Goal: Check status: Check status

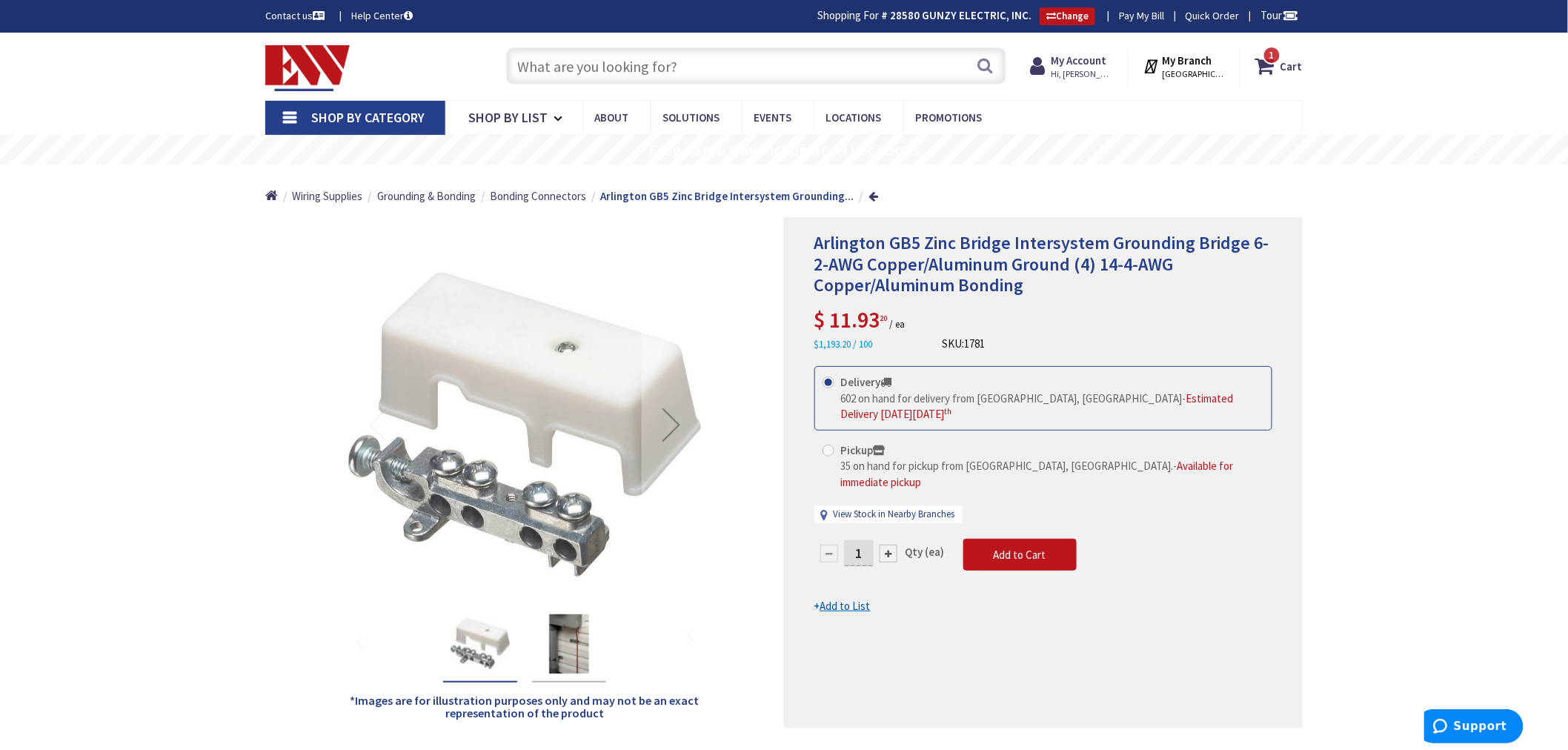
click at [553, 68] on input "text" at bounding box center [756, 66] width 500 height 37
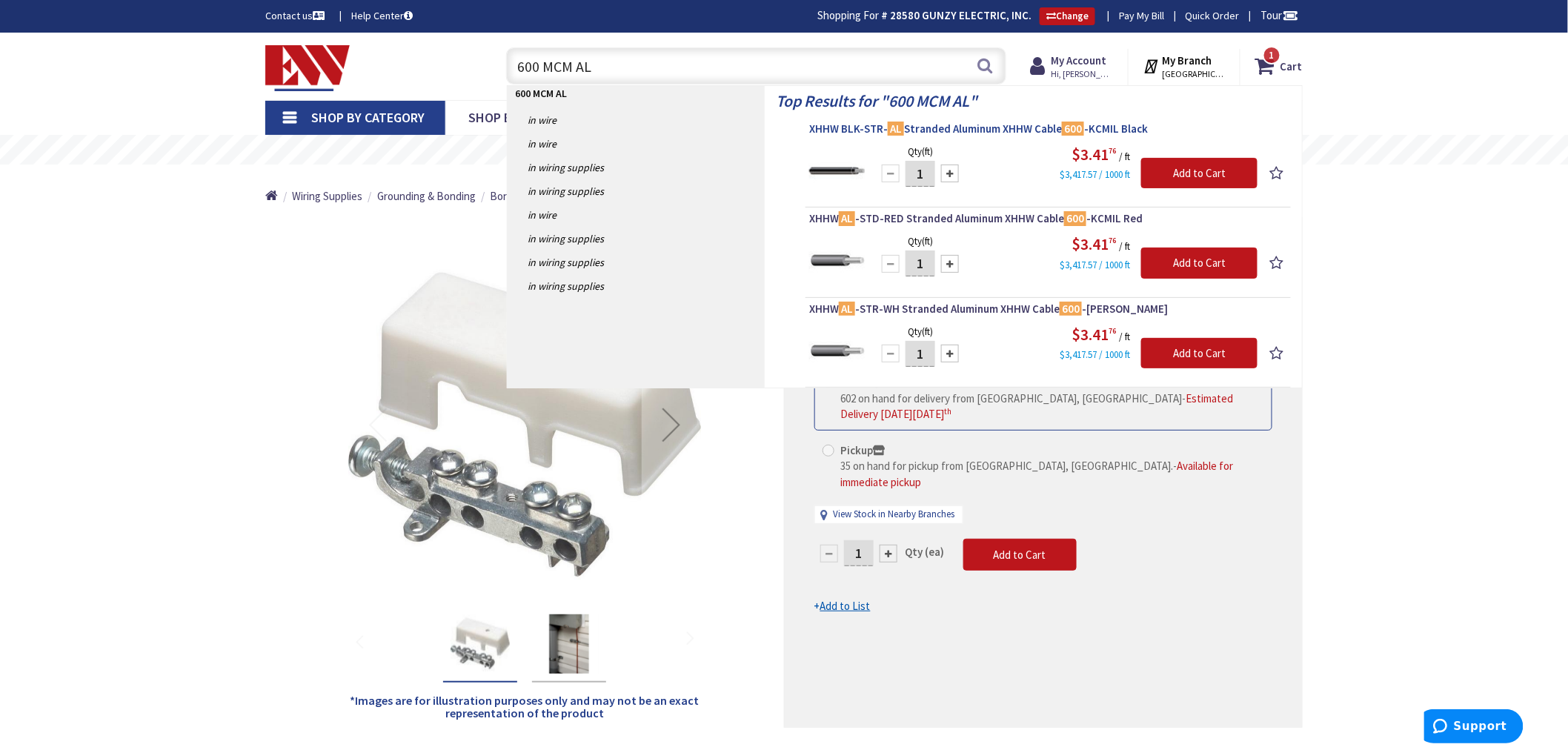
type input "600 MCM AL"
click at [1005, 127] on span "XHHW BLK-STR- AL Stranded Aluminum XHHW Cable 600 -KCMIL Black" at bounding box center [1048, 129] width 478 height 15
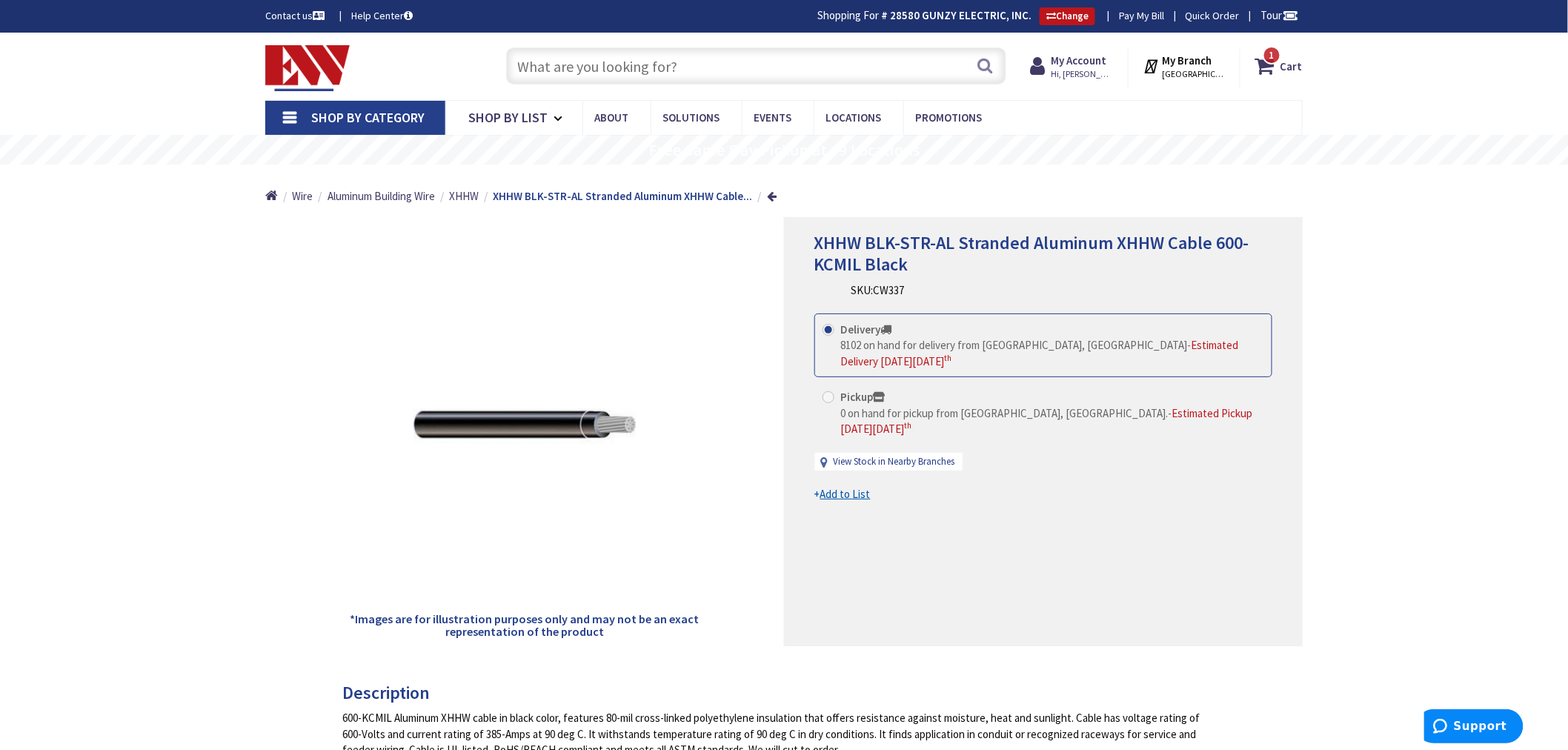
type input "[GEOGRAPHIC_DATA][PERSON_NAME], [GEOGRAPHIC_DATA]"
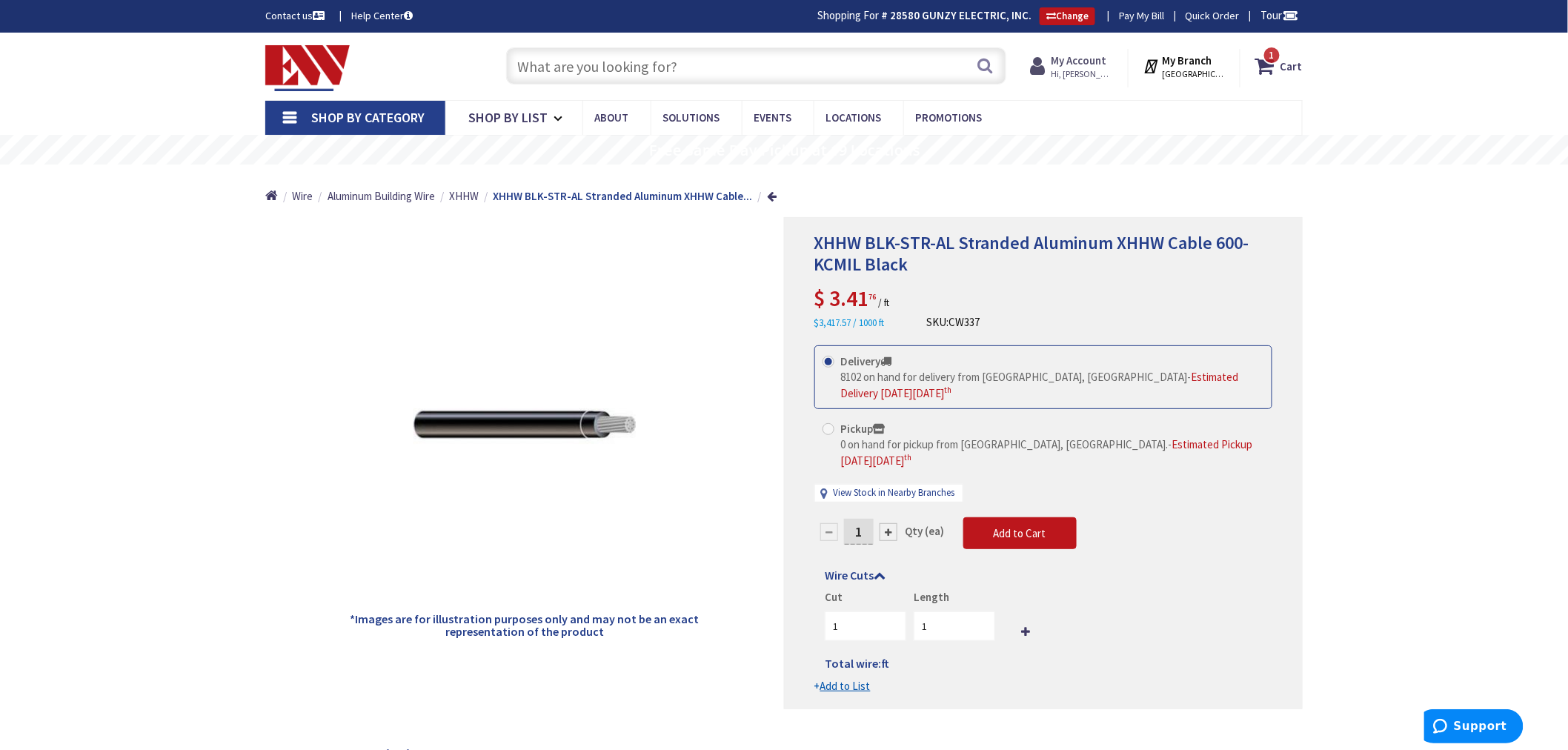
click at [1095, 68] on span "Hi, [PERSON_NAME]" at bounding box center [1082, 74] width 63 height 12
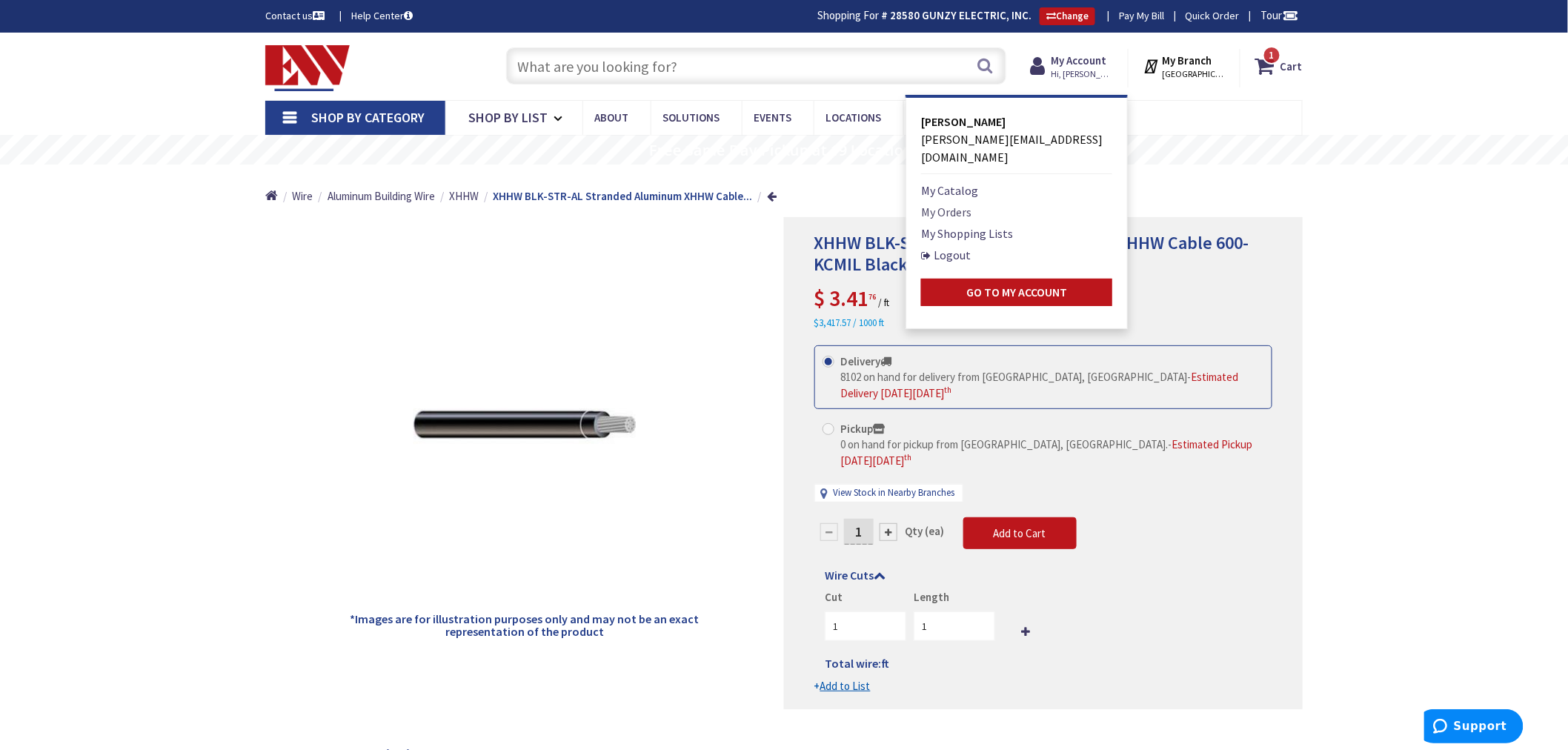
click at [969, 203] on link "My Orders" at bounding box center [946, 212] width 50 height 18
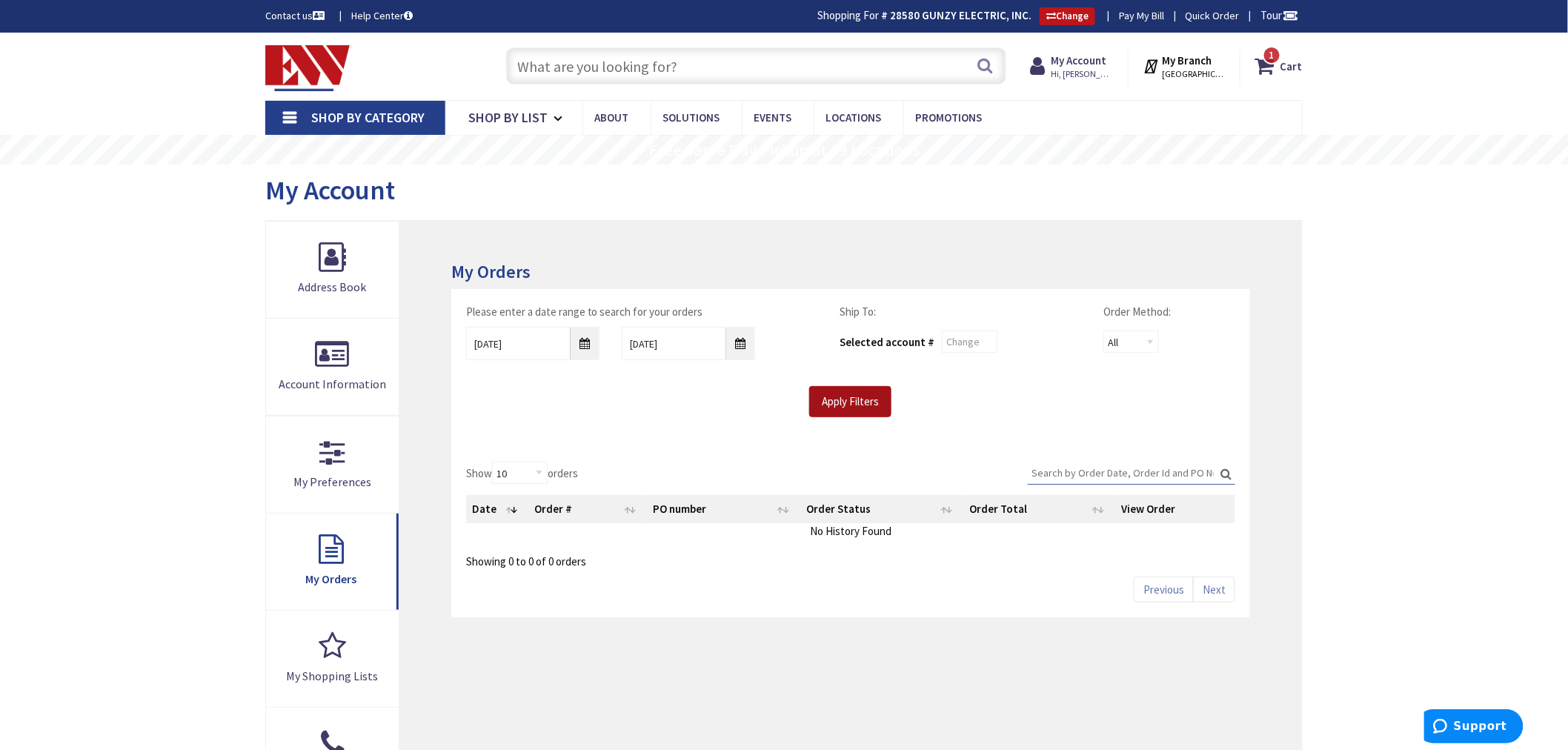
click at [831, 404] on input "Apply Filters" at bounding box center [850, 401] width 82 height 31
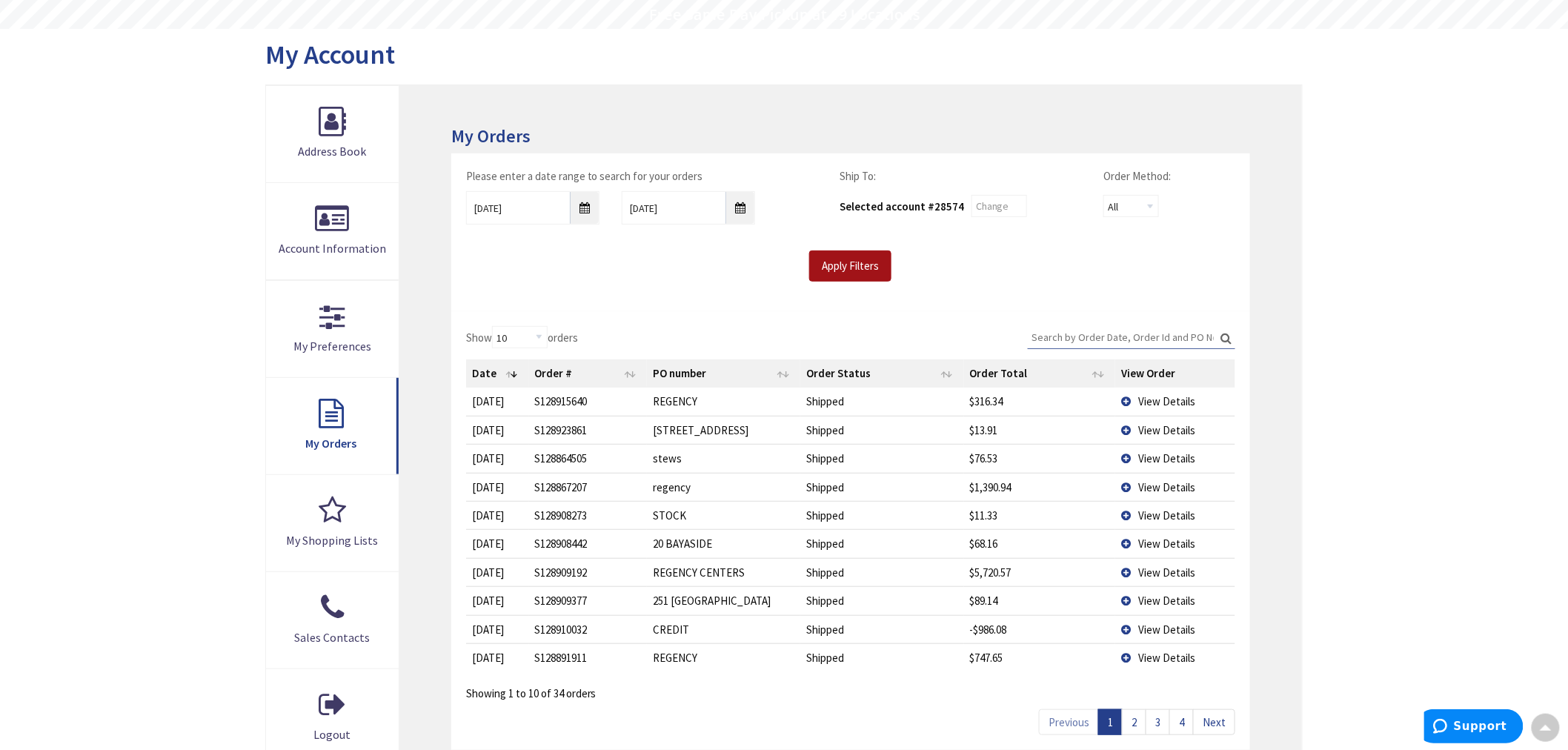
scroll to position [165, 0]
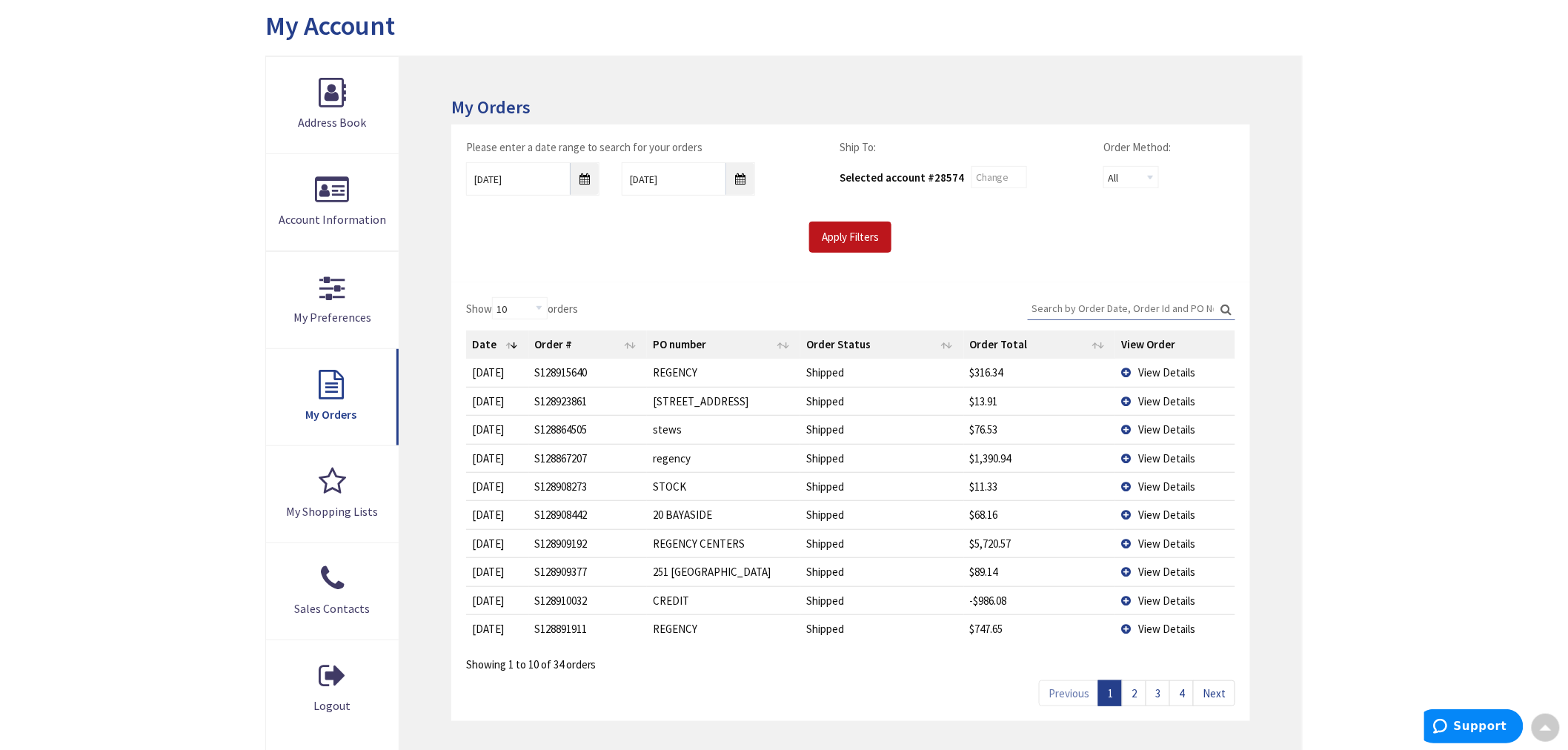
click at [1131, 698] on link "2" at bounding box center [1134, 692] width 25 height 26
click at [1162, 692] on link "3" at bounding box center [1158, 692] width 25 height 26
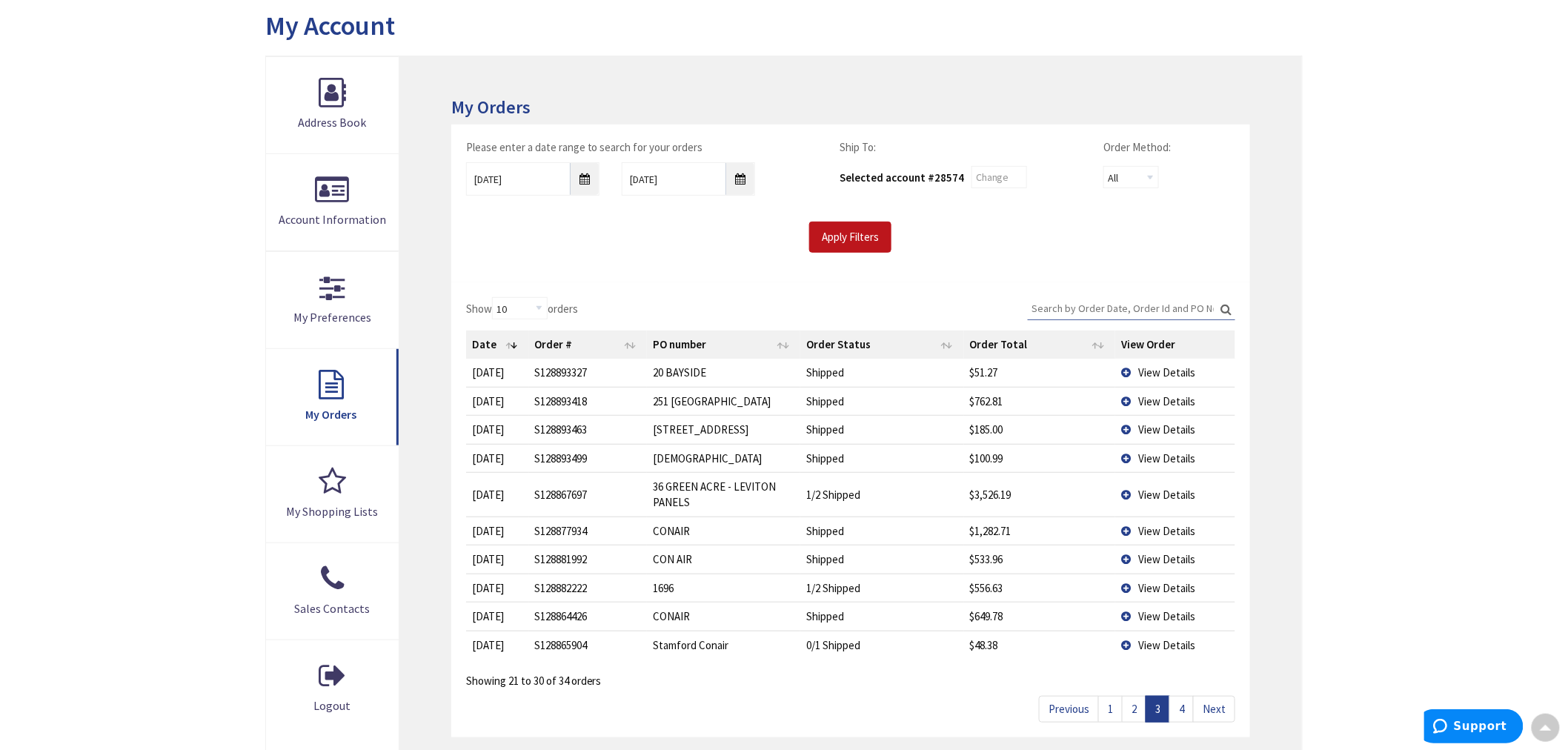
click at [1183, 711] on link "4" at bounding box center [1181, 708] width 25 height 26
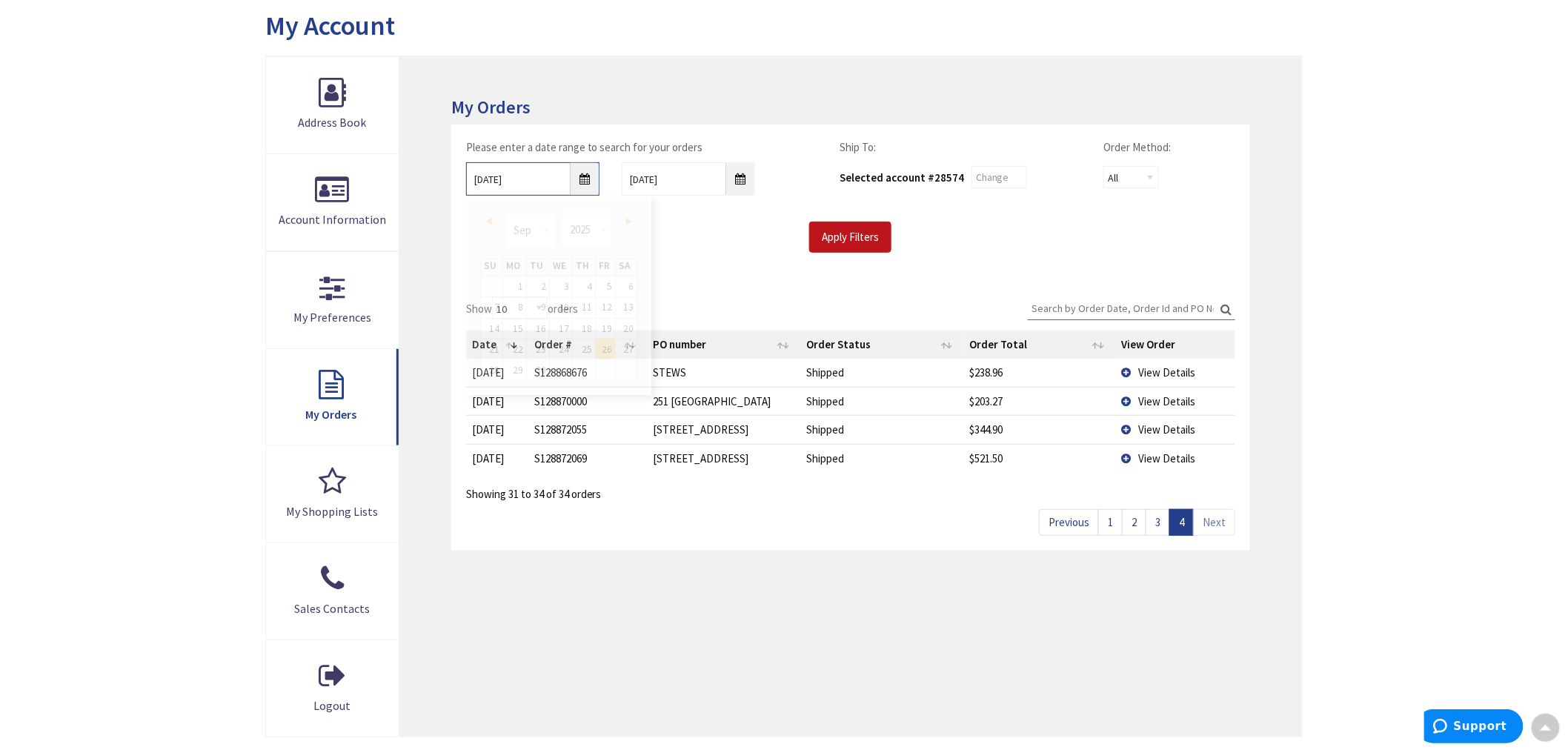
click at [582, 175] on input "9/26/2025" at bounding box center [533, 179] width 134 height 33
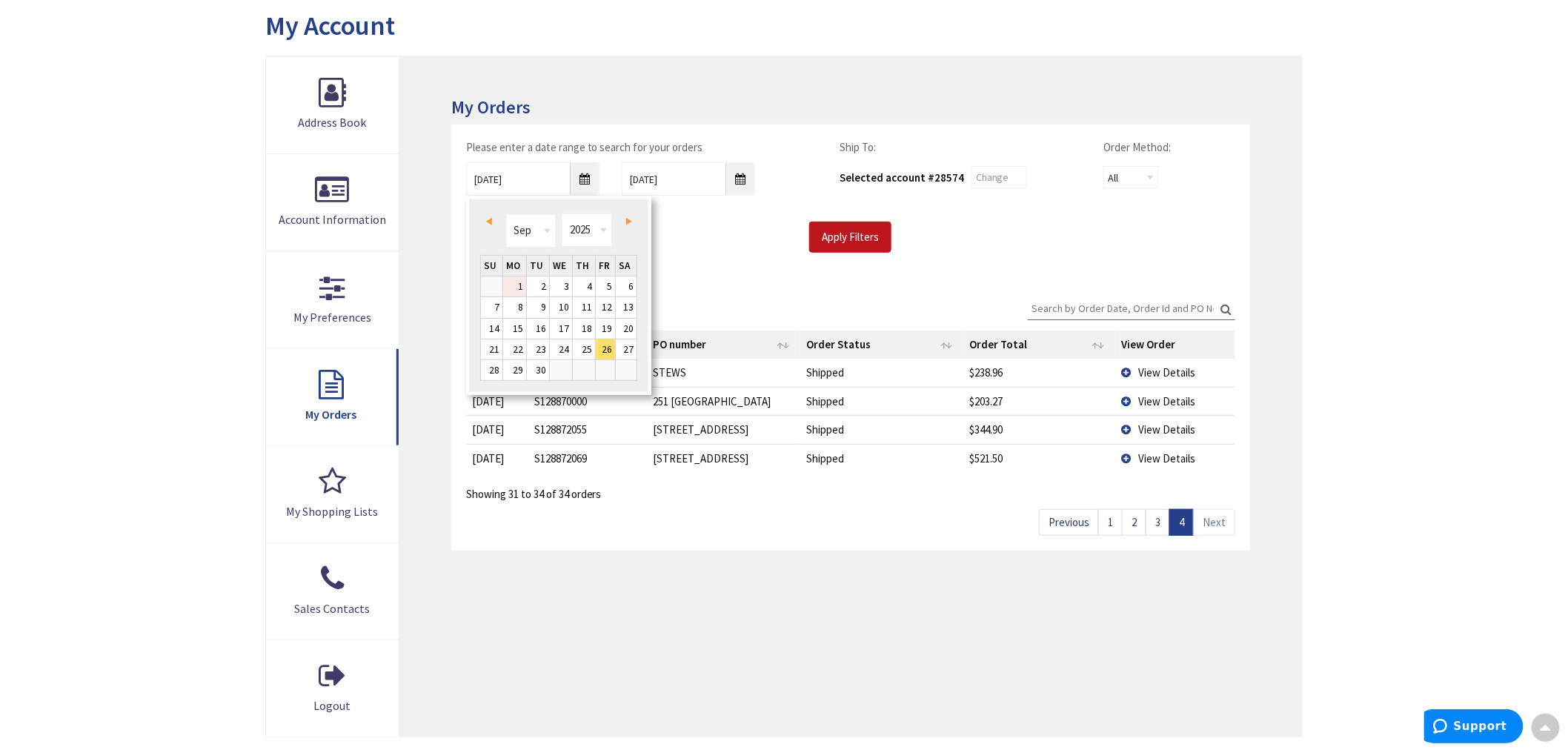
click at [520, 288] on link "1" at bounding box center [514, 286] width 23 height 20
type input "09/01/2025"
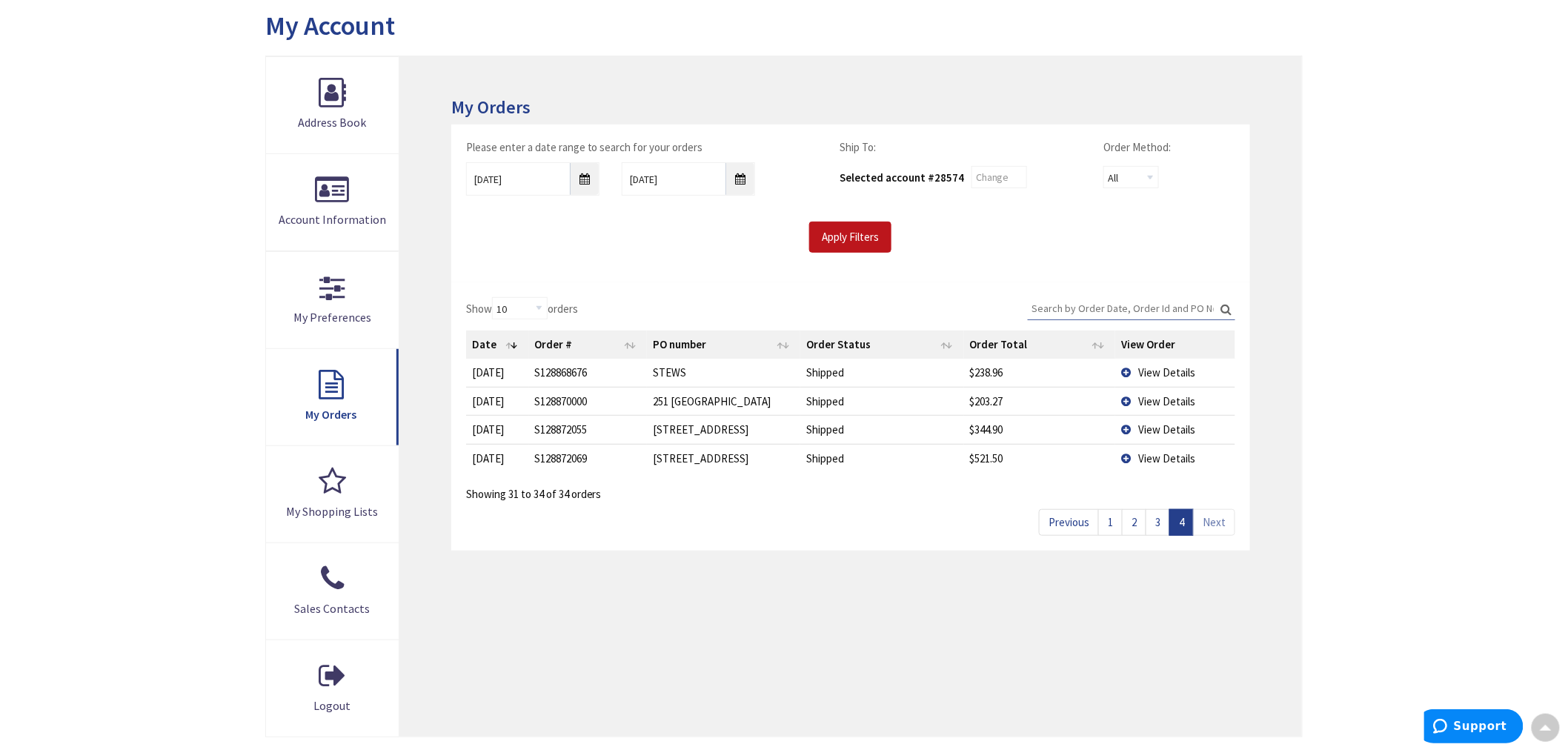
click at [1161, 523] on link "3" at bounding box center [1158, 521] width 25 height 26
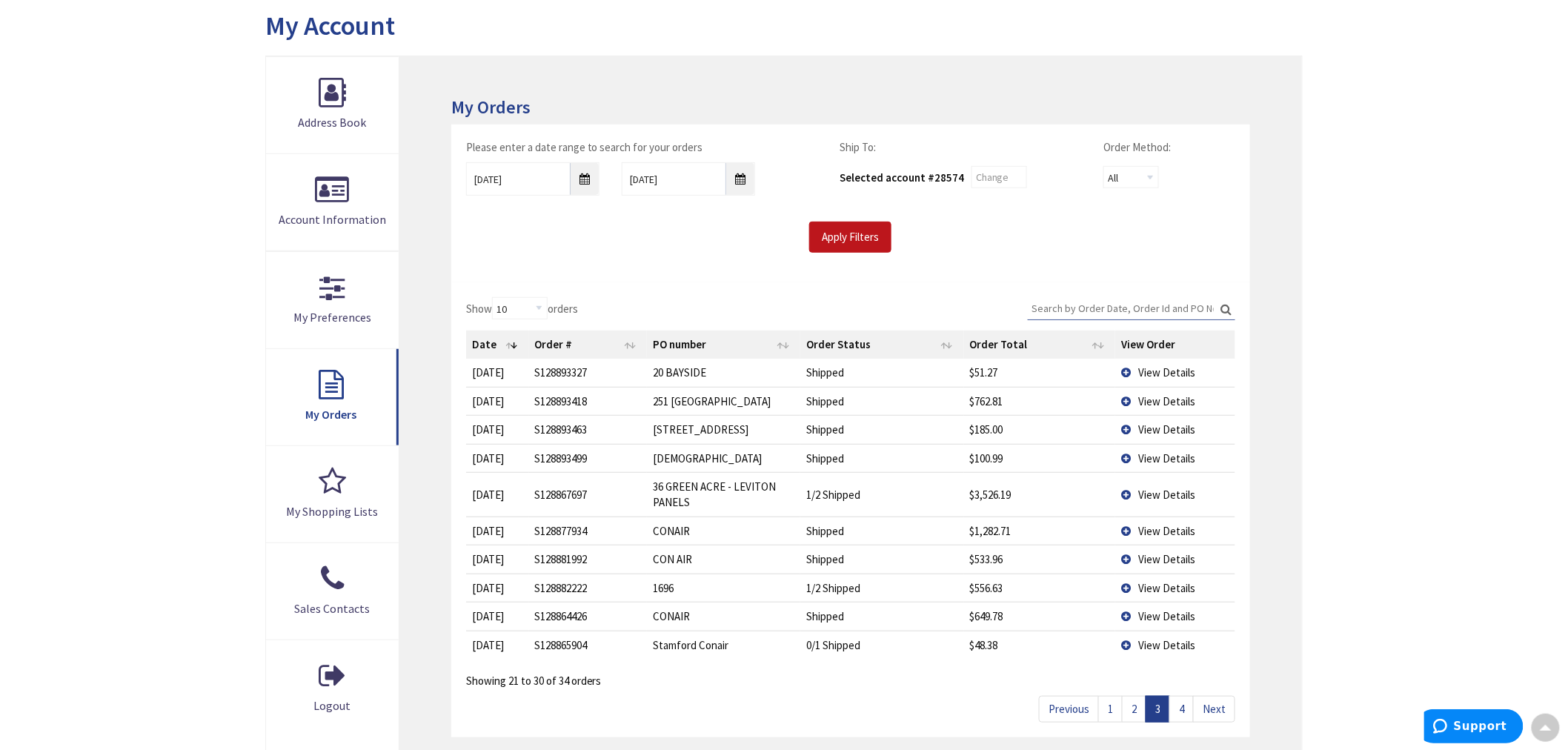
click at [1185, 706] on link "4" at bounding box center [1181, 708] width 25 height 26
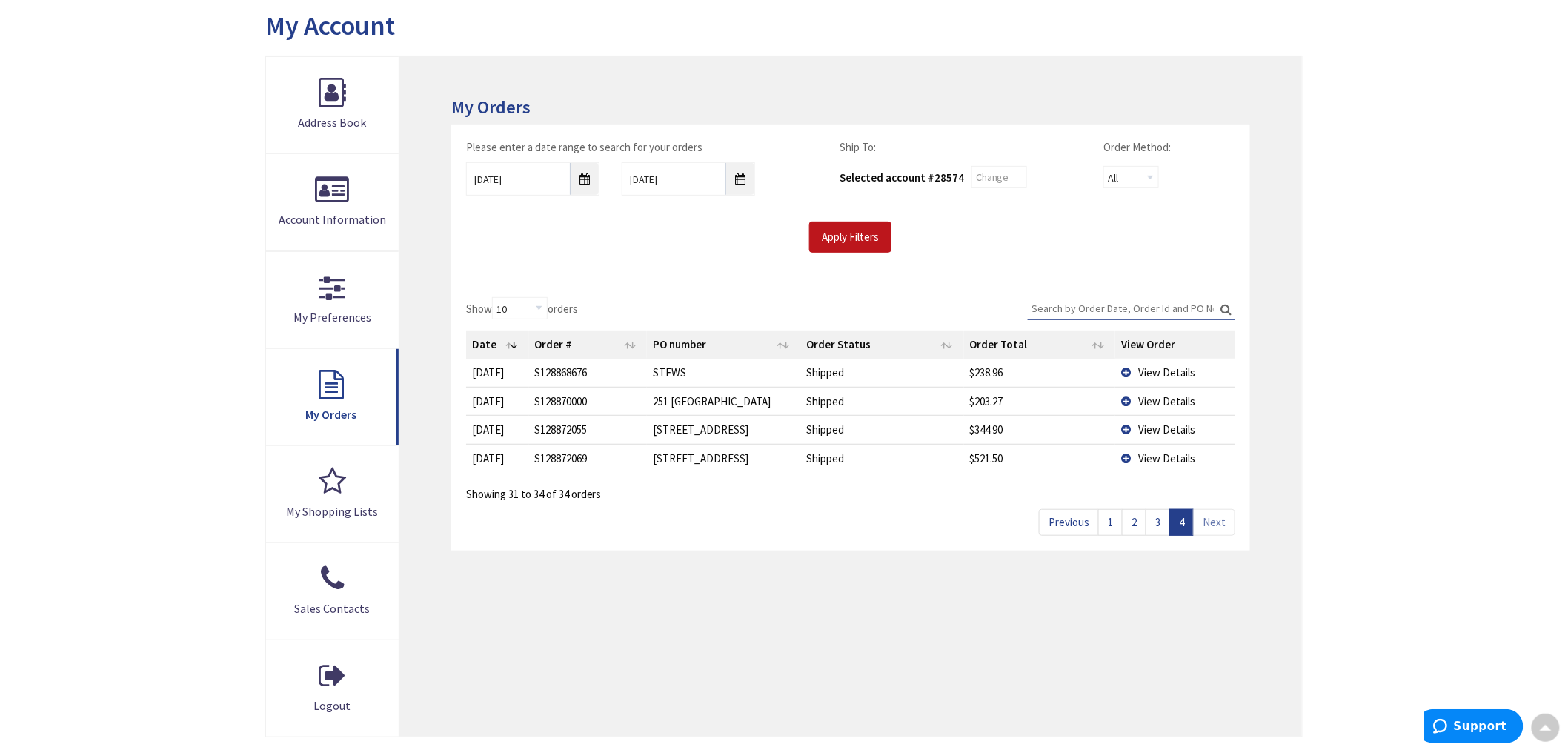
click at [1107, 523] on link "1" at bounding box center [1110, 521] width 25 height 26
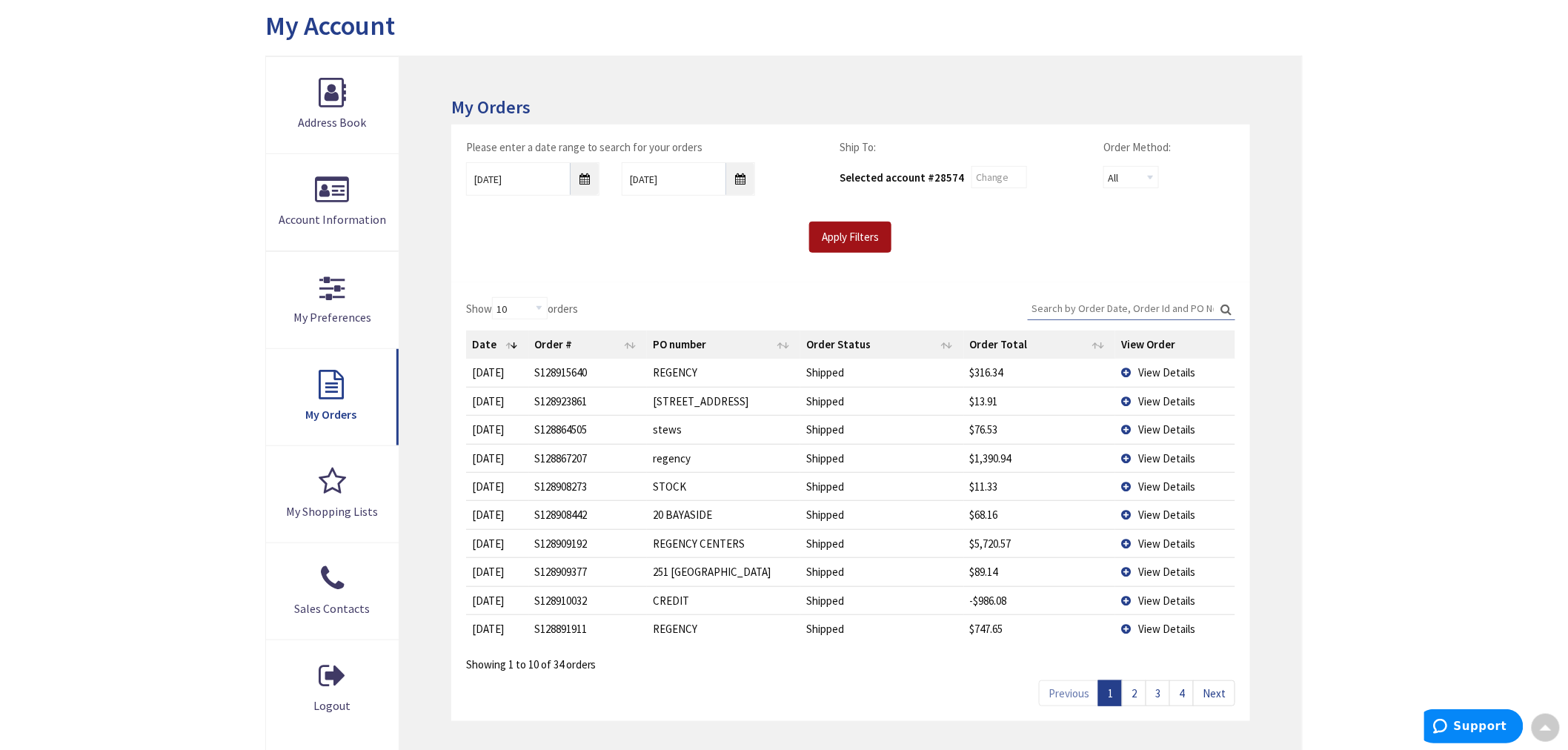
click at [847, 236] on input "Apply Filters" at bounding box center [850, 237] width 82 height 31
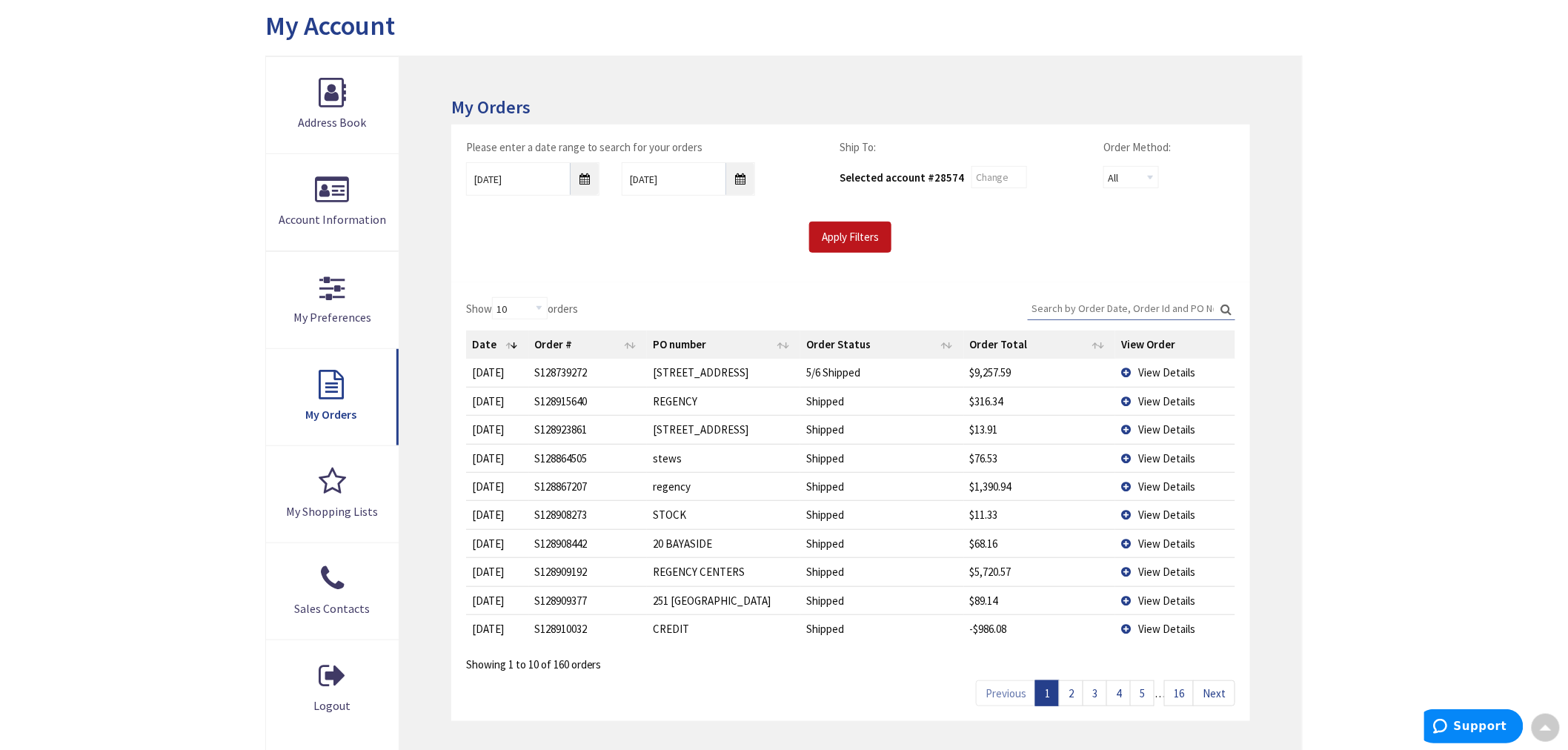
click at [1068, 698] on link "2" at bounding box center [1071, 692] width 25 height 26
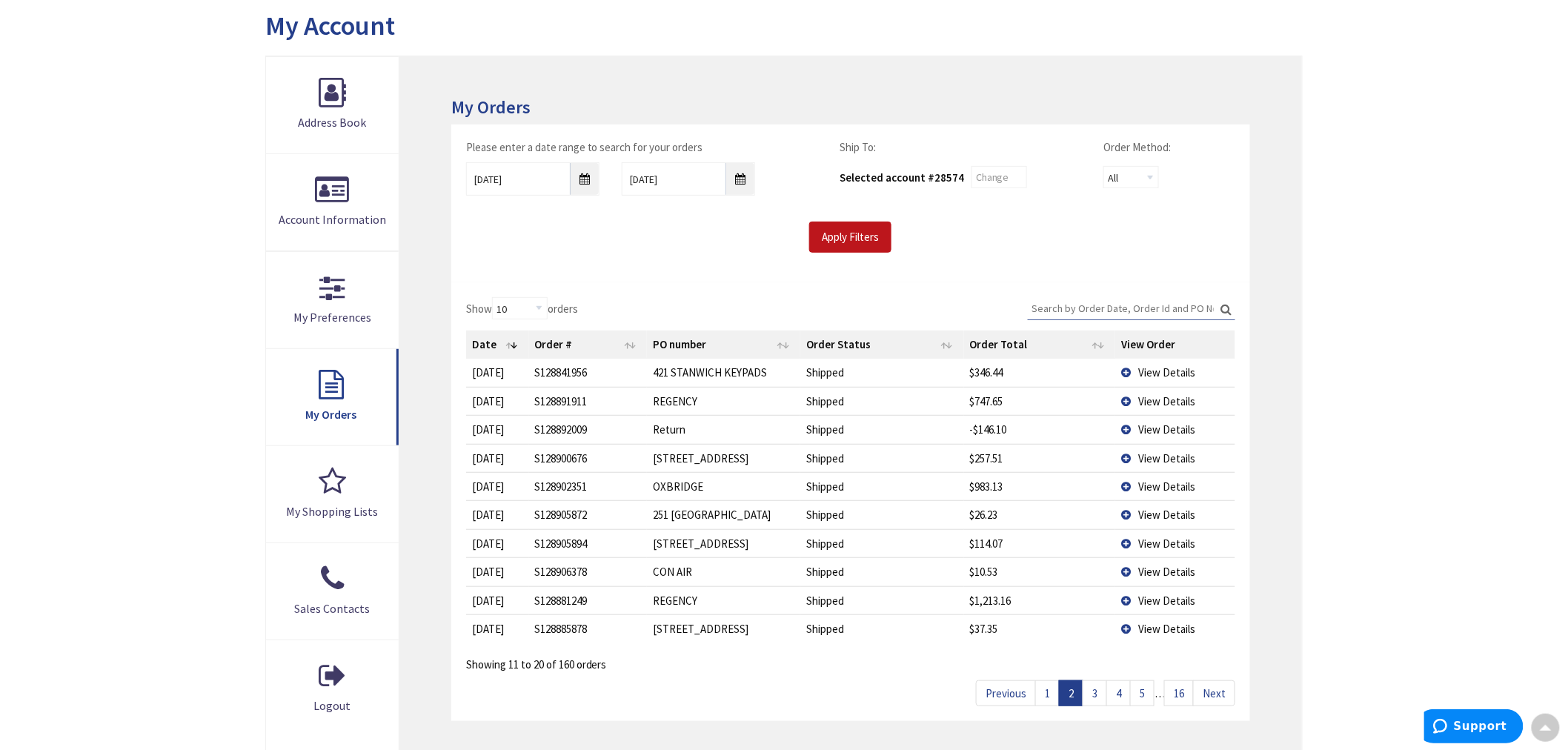
click at [1093, 691] on link "3" at bounding box center [1095, 692] width 25 height 26
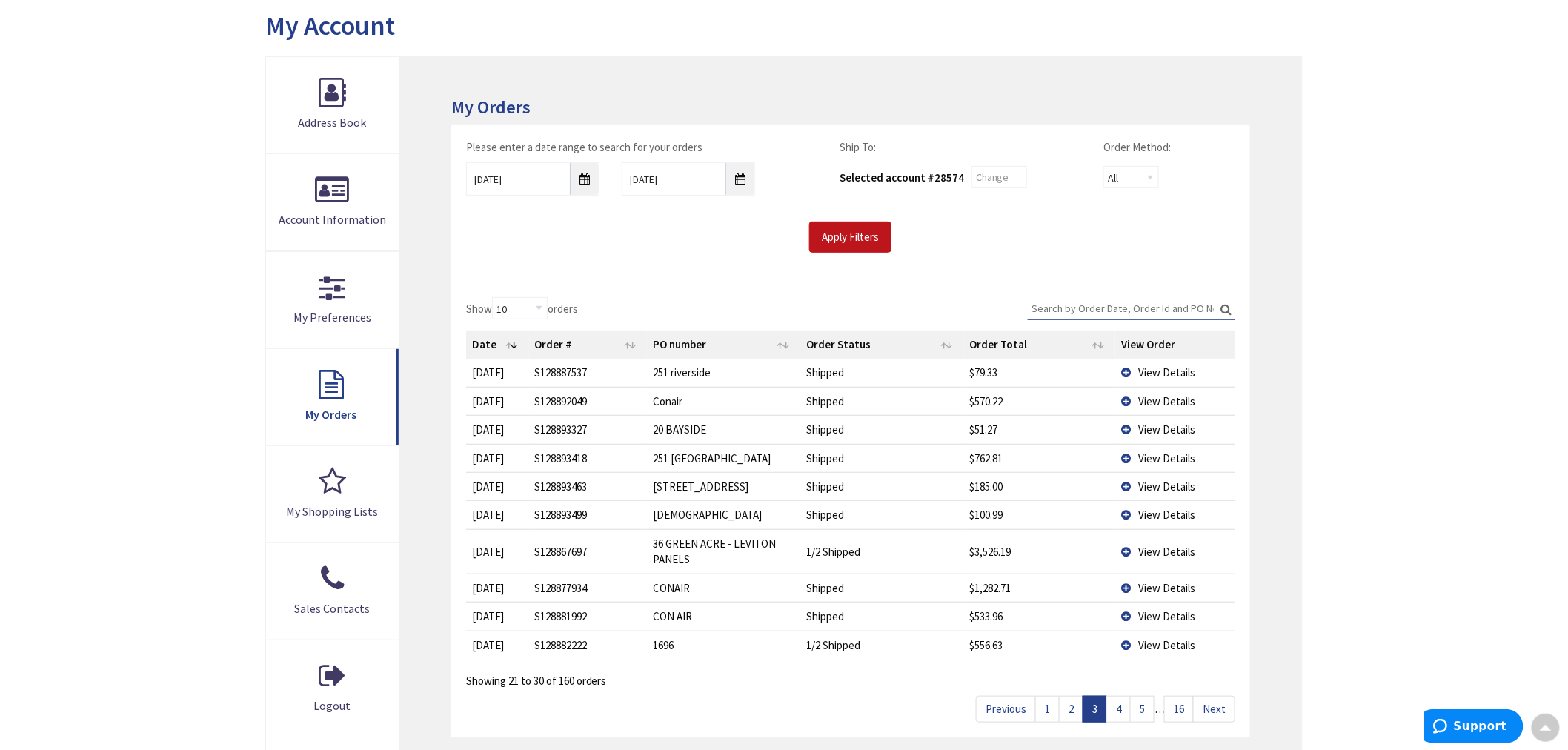
click at [1149, 646] on span "View Details" at bounding box center [1167, 645] width 57 height 14
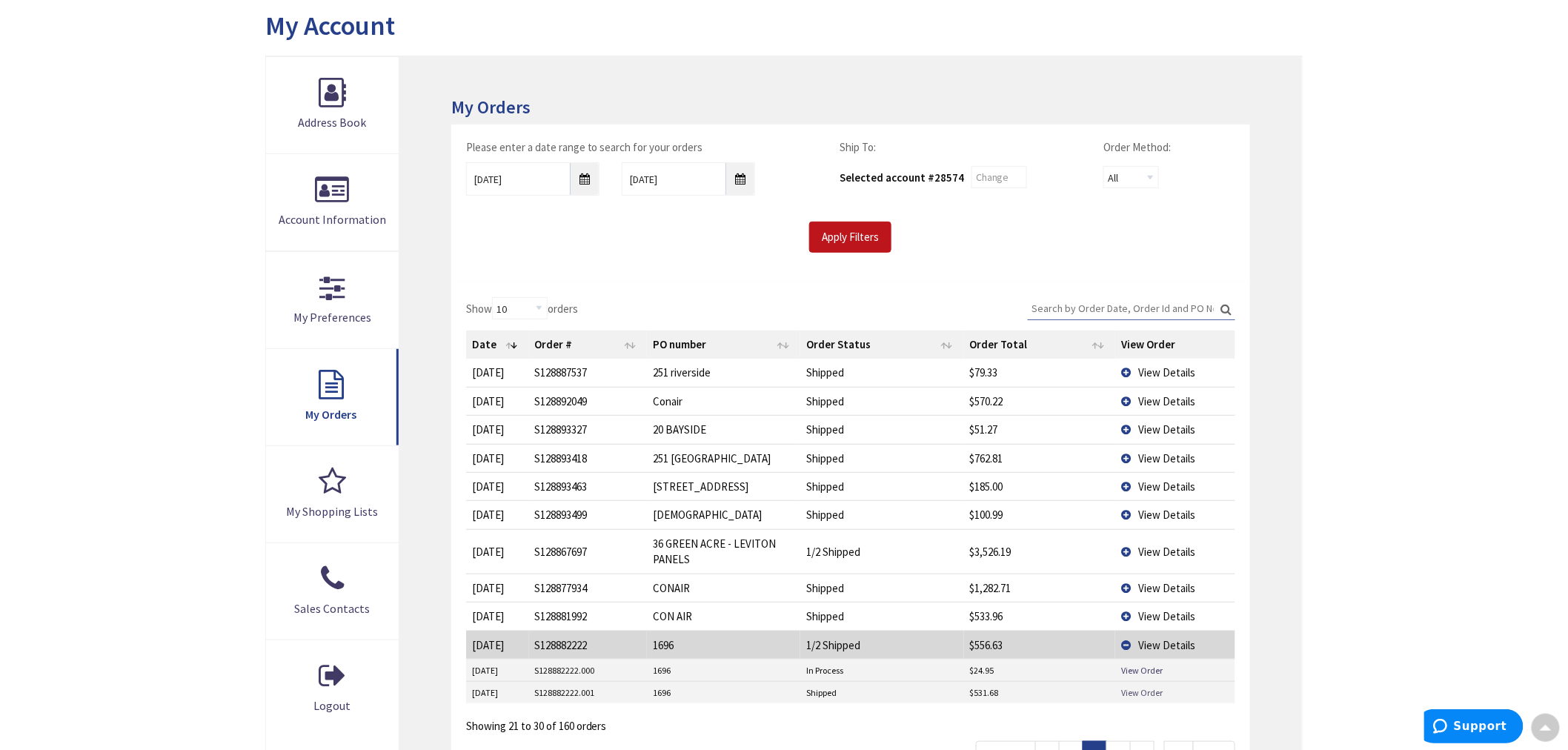
click at [1141, 698] on link "View Order" at bounding box center [1142, 691] width 41 height 12
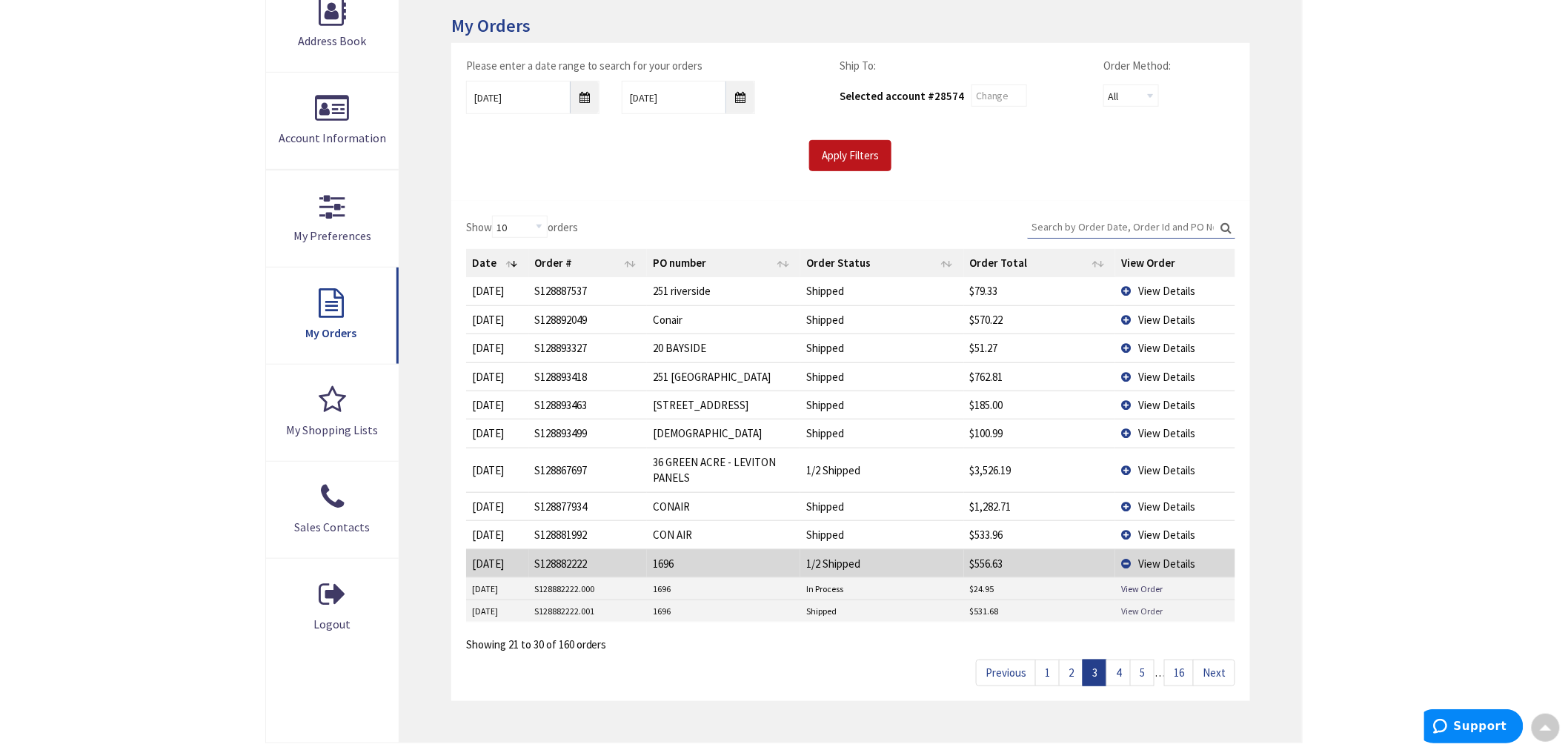
scroll to position [246, 0]
click at [1119, 674] on link "4" at bounding box center [1119, 671] width 25 height 26
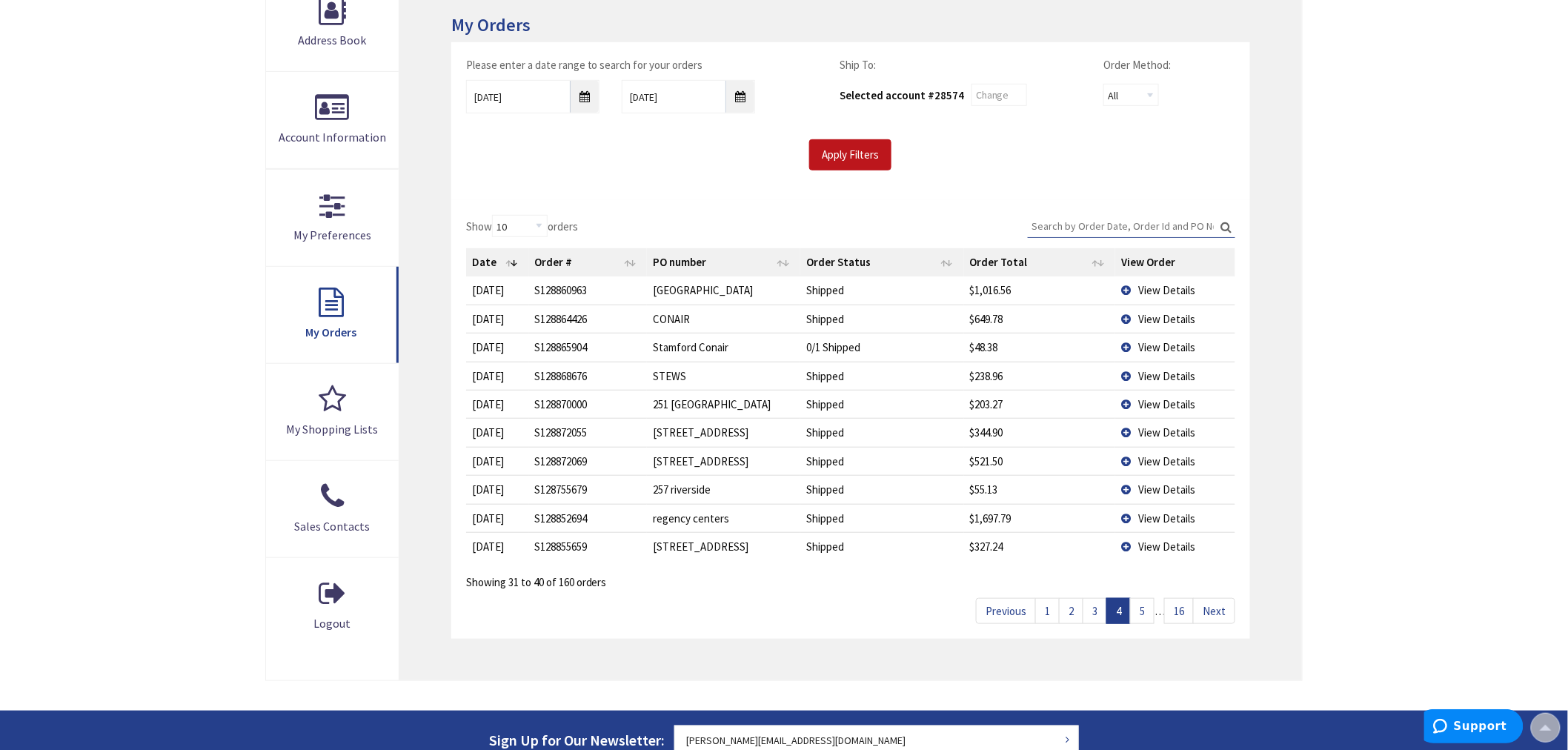
click at [1138, 610] on link "5" at bounding box center [1143, 610] width 25 height 26
click at [1144, 616] on link "6" at bounding box center [1143, 610] width 25 height 26
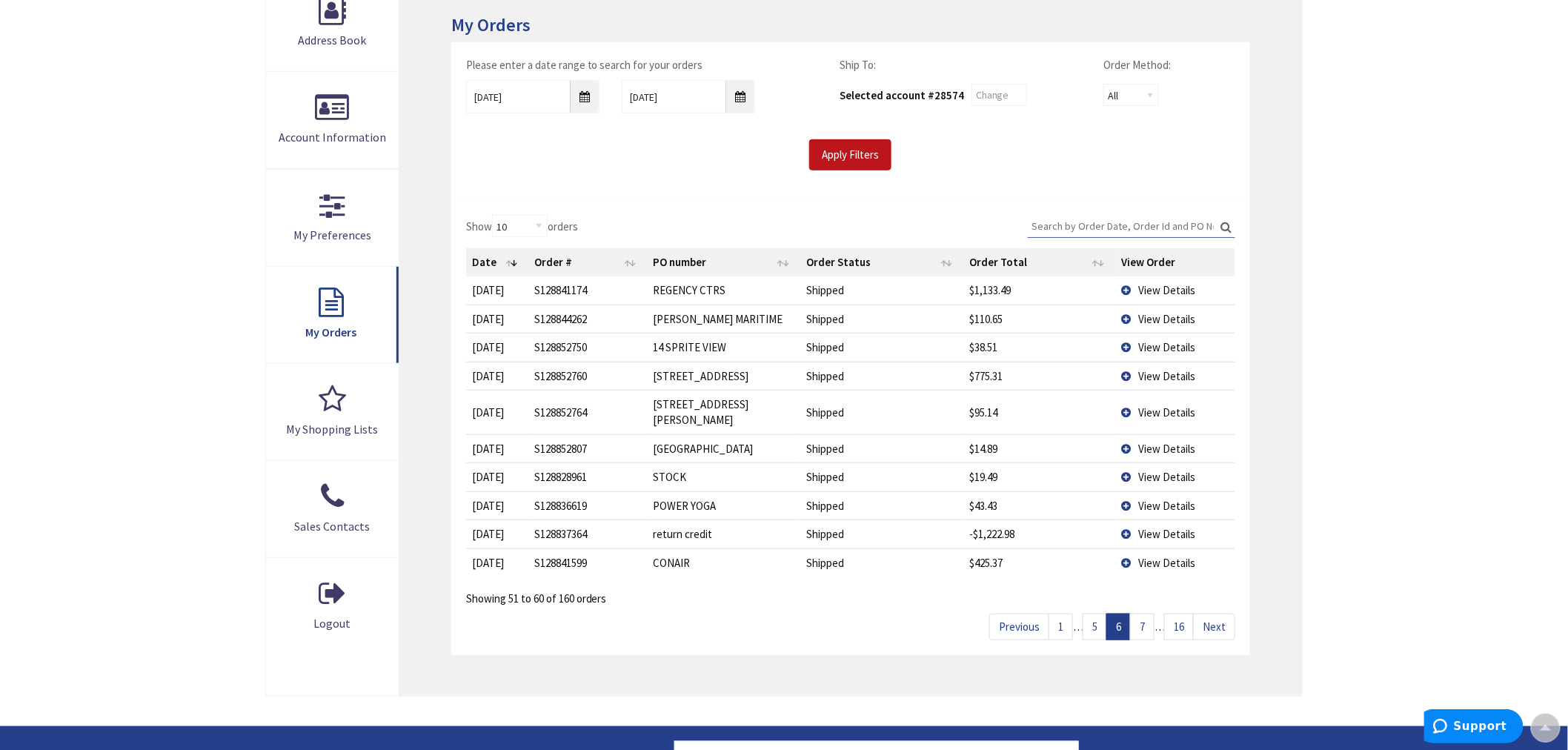
click at [1124, 377] on td "View Details" at bounding box center [1176, 376] width 120 height 28
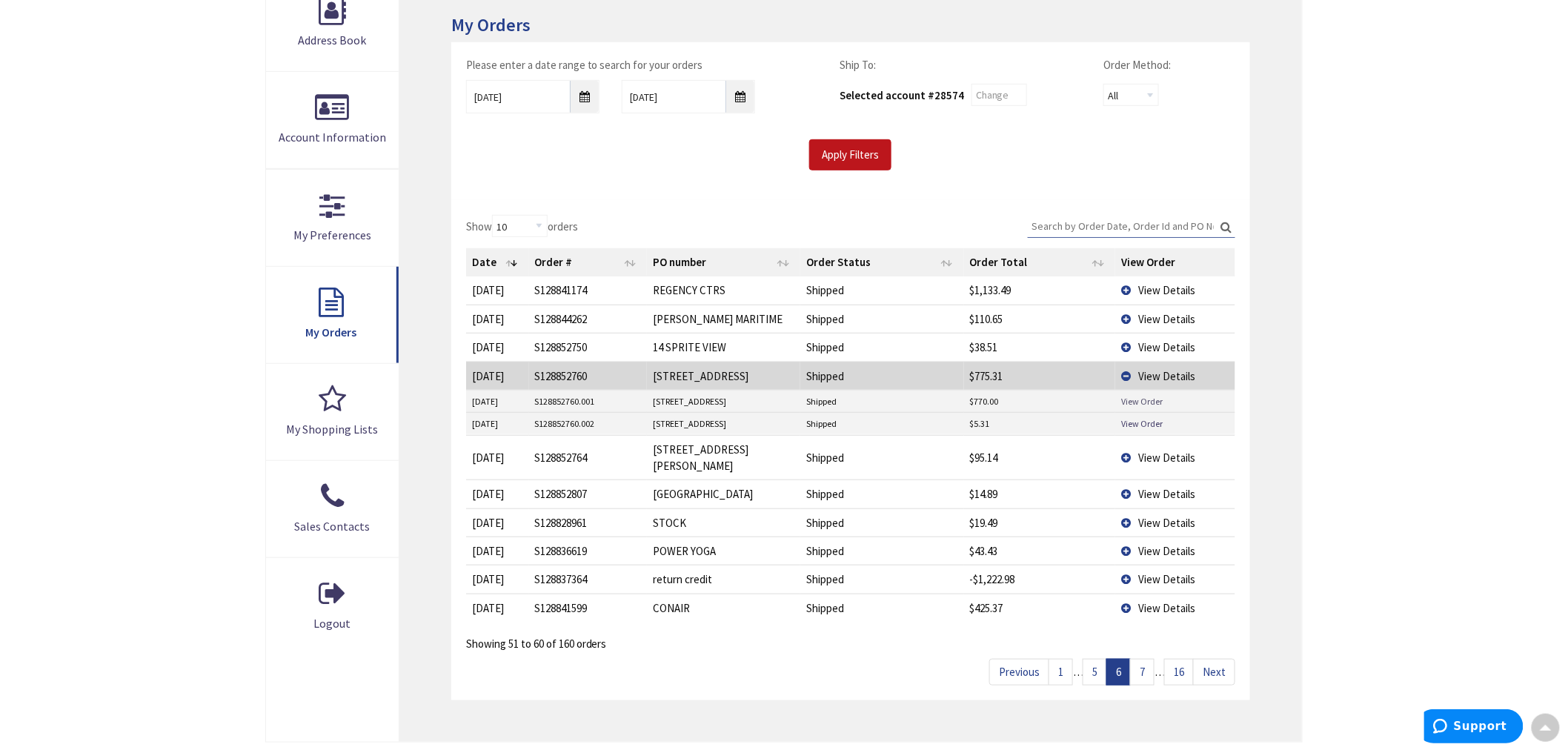
click at [1124, 398] on link "View Order" at bounding box center [1142, 401] width 41 height 12
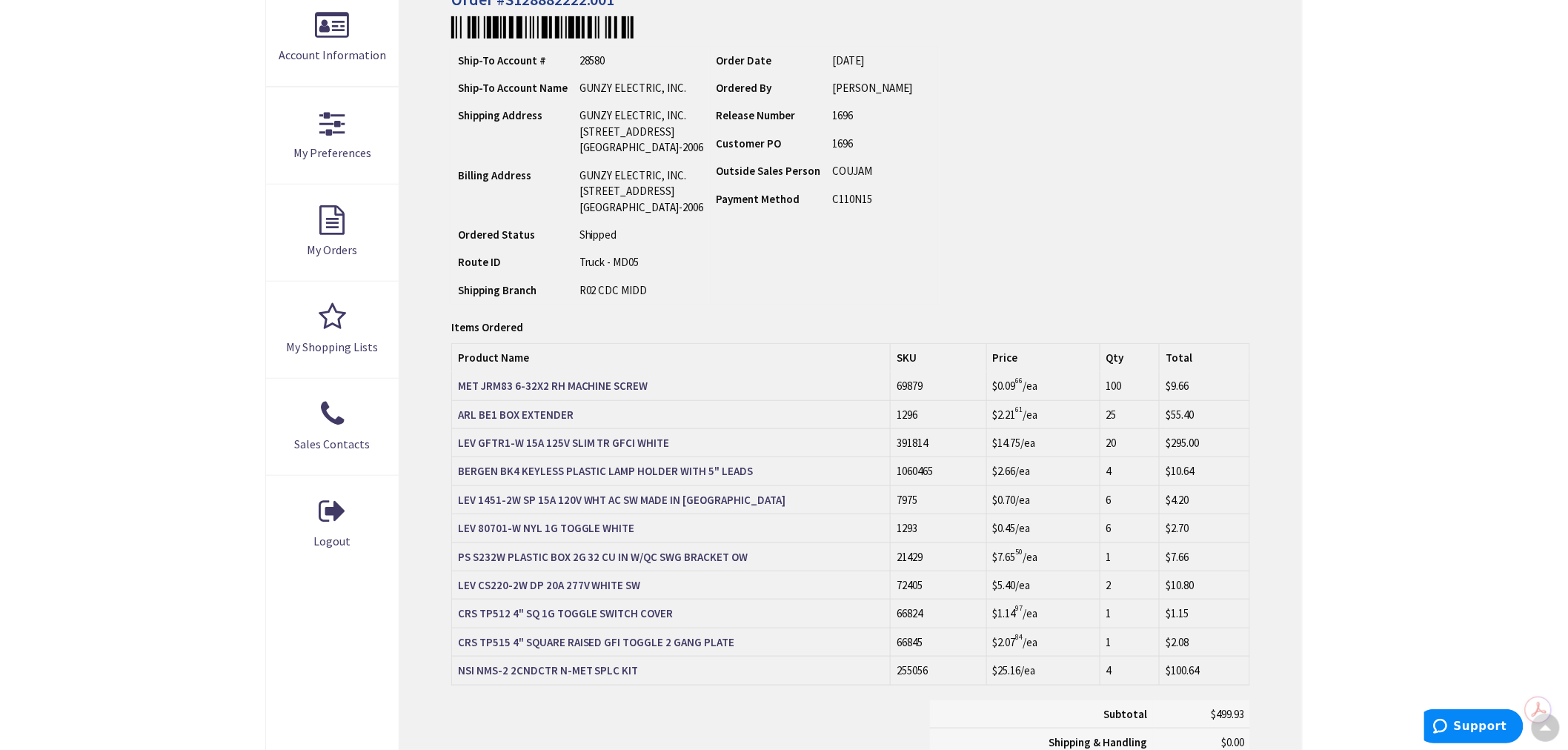
scroll to position [331, 0]
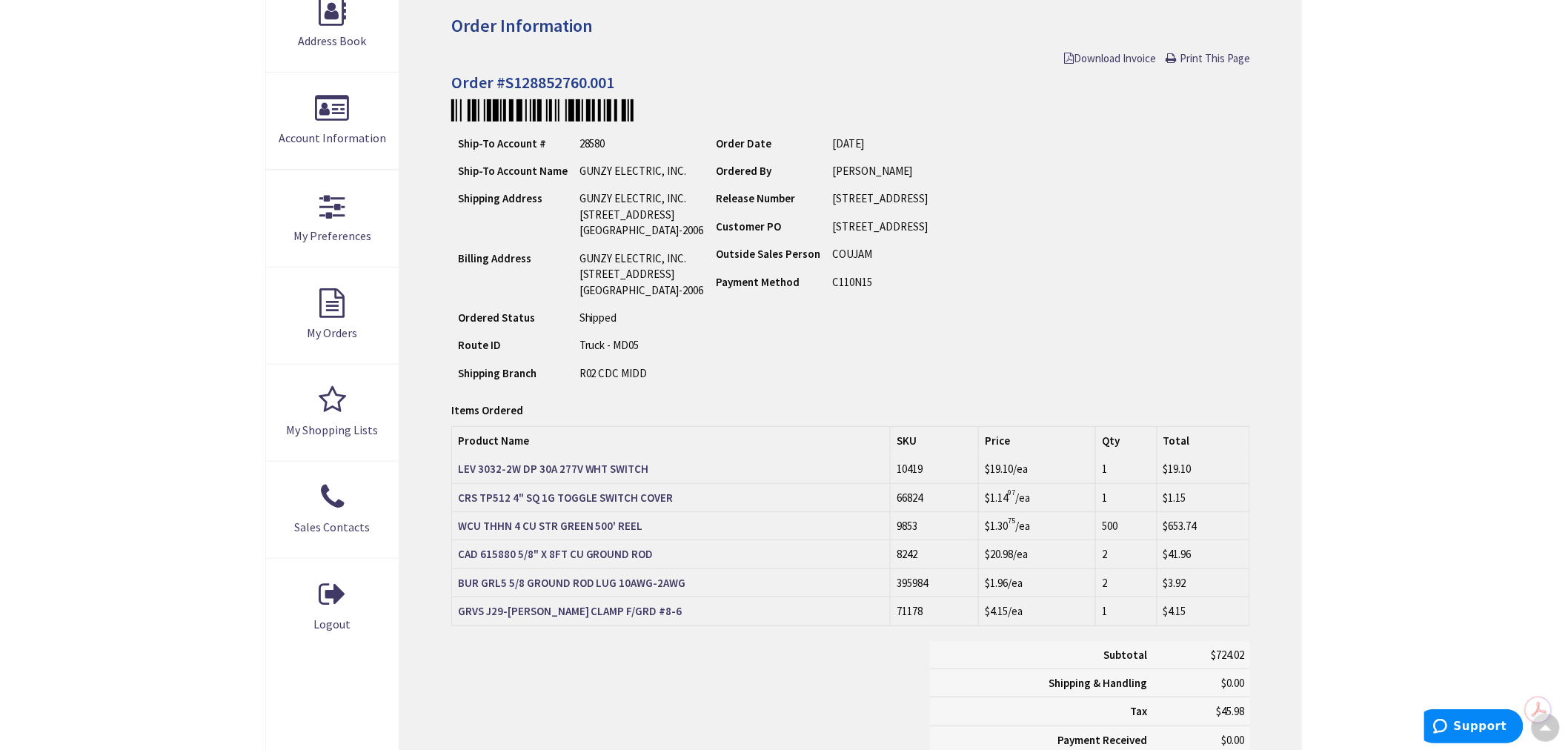
scroll to position [246, 0]
click at [1209, 54] on span "Print This Page" at bounding box center [1214, 57] width 70 height 14
